Goal: Information Seeking & Learning: Learn about a topic

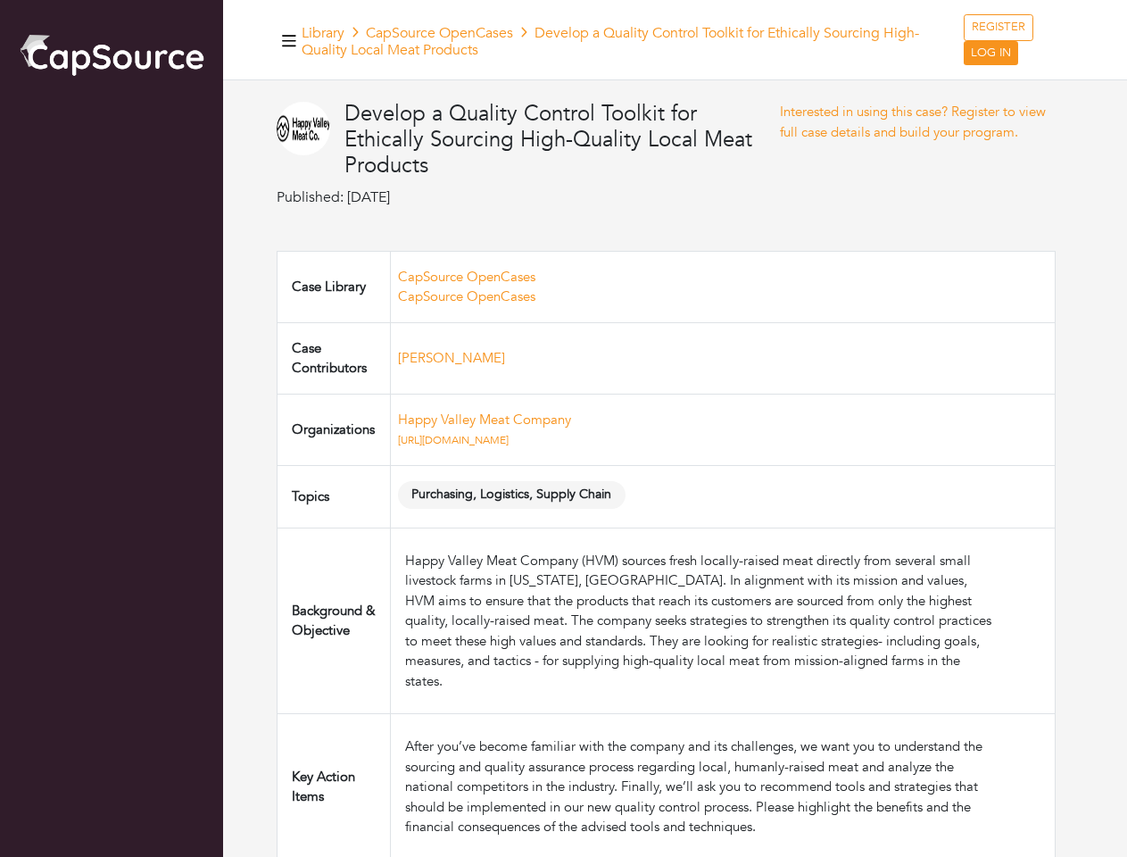
click at [563, 428] on td "Happy Valley Meat Company [URL][DOMAIN_NAME]" at bounding box center [722, 429] width 665 height 71
click at [289, 40] on icon "button" at bounding box center [289, 41] width 14 height 12
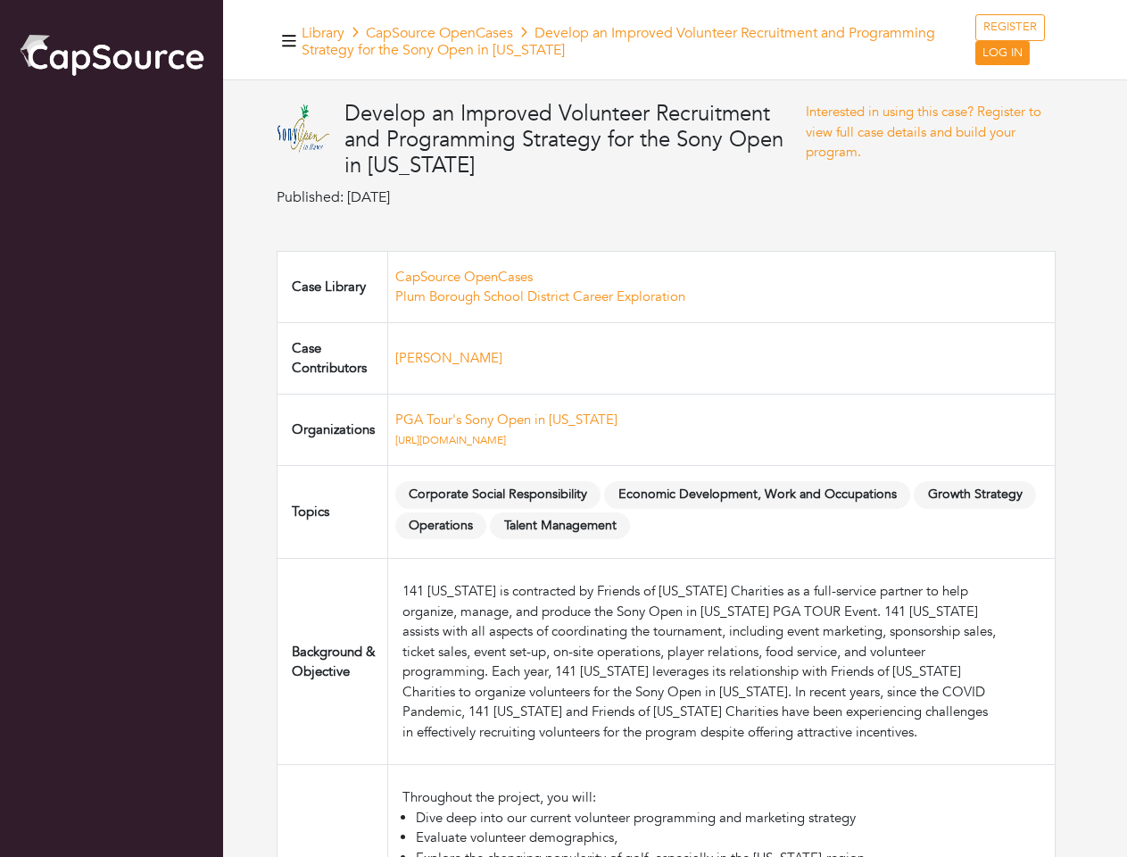
click at [563, 428] on td "PGA Tour's Sony Open in Hawaii https://www.sonyopeninhawaii.com/" at bounding box center [721, 429] width 668 height 71
click at [289, 40] on icon "button" at bounding box center [289, 41] width 14 height 12
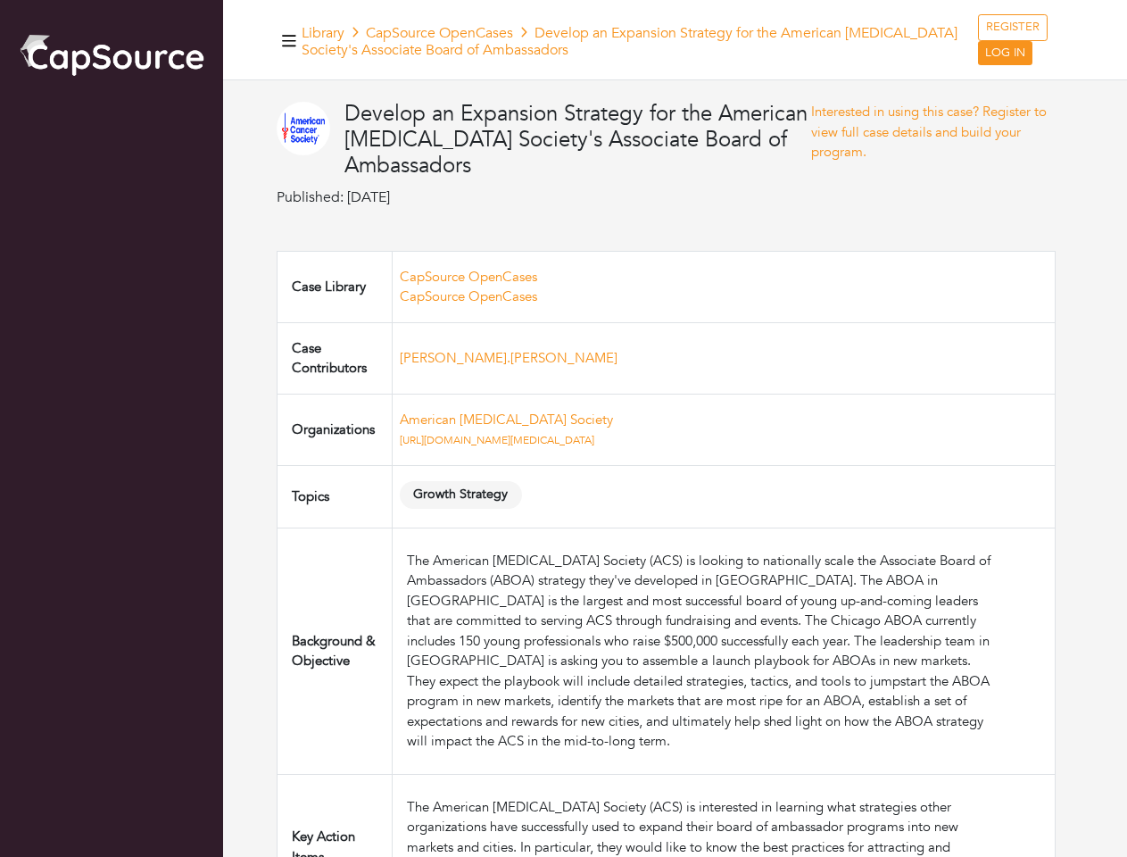
click at [563, 428] on td "American Cancer Society https://www.cancer.org/" at bounding box center [723, 429] width 663 height 71
click at [289, 40] on icon "button" at bounding box center [289, 41] width 14 height 12
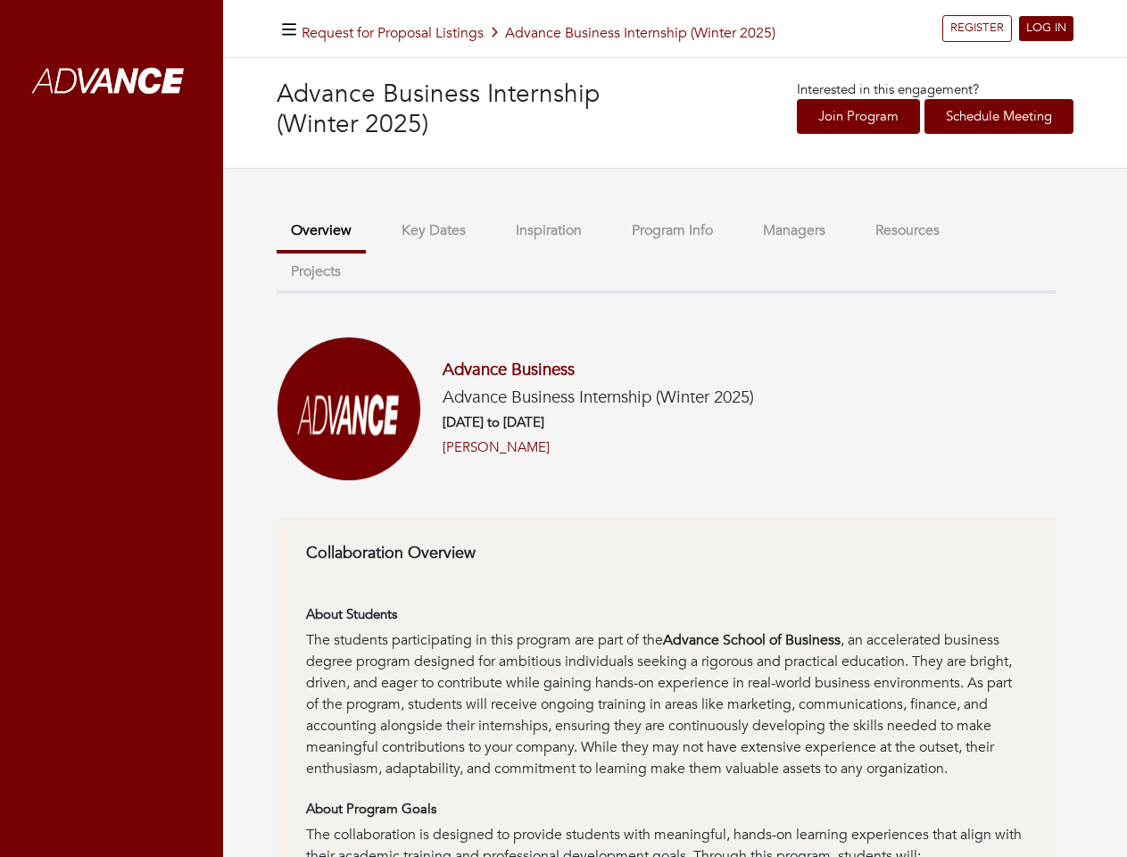
click at [563, 428] on h6 "[DATE] to [DATE]" at bounding box center [598, 422] width 311 height 16
click at [289, 29] on icon "button" at bounding box center [289, 29] width 14 height 17
